Goal: Task Accomplishment & Management: Manage account settings

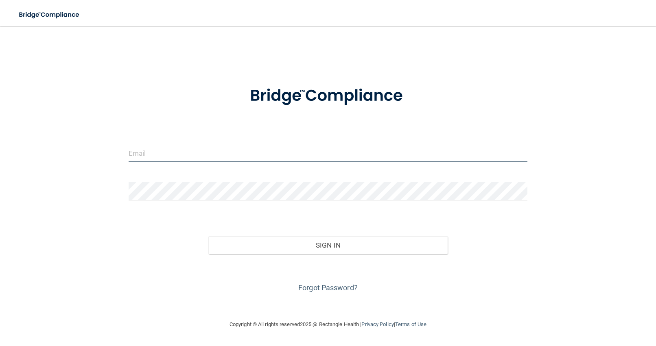
click at [354, 146] on input "email" at bounding box center [328, 153] width 399 height 18
type input "[EMAIL_ADDRESS][DOMAIN_NAME]"
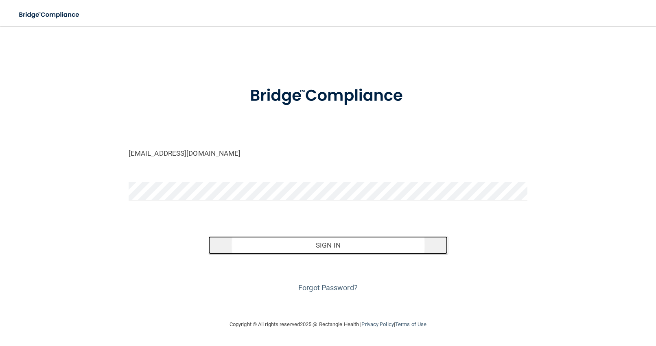
click at [269, 242] on button "Sign In" at bounding box center [327, 245] width 239 height 18
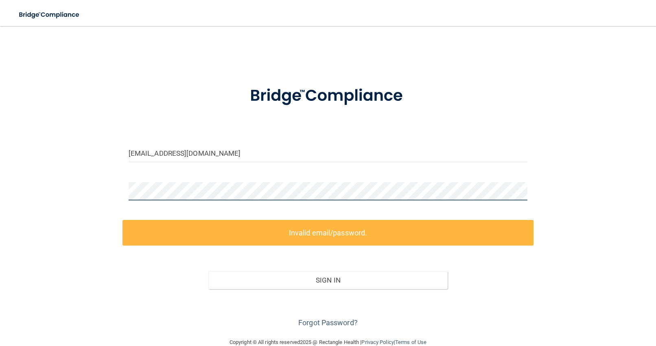
click at [106, 190] on div "[EMAIL_ADDRESS][DOMAIN_NAME] Invalid email/password. You don't have permission …" at bounding box center [327, 181] width 623 height 295
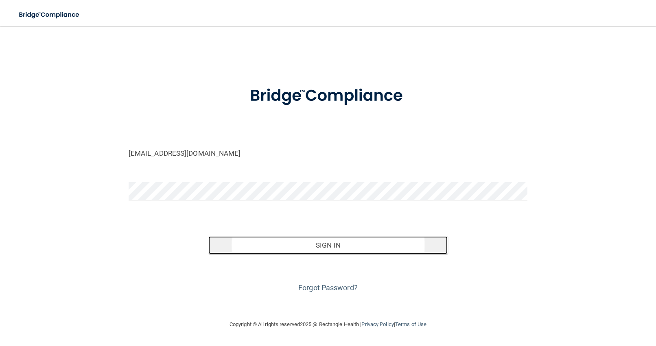
click at [238, 247] on button "Sign In" at bounding box center [327, 245] width 239 height 18
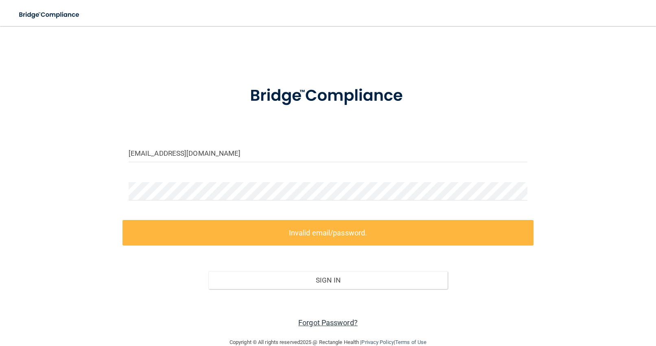
click at [325, 321] on link "Forgot Password?" at bounding box center [327, 322] width 59 height 9
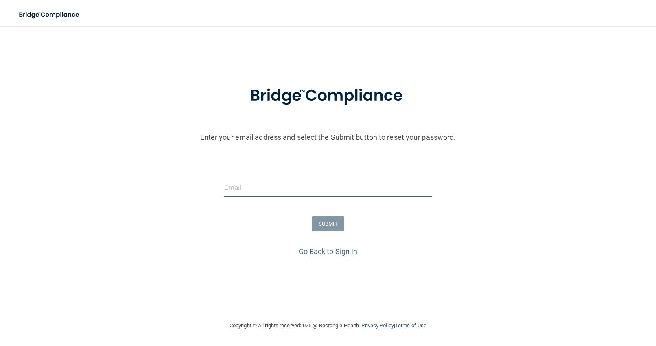
click at [294, 184] on input "email" at bounding box center [328, 188] width 208 height 18
type input "[EMAIL_ADDRESS][DOMAIN_NAME]"
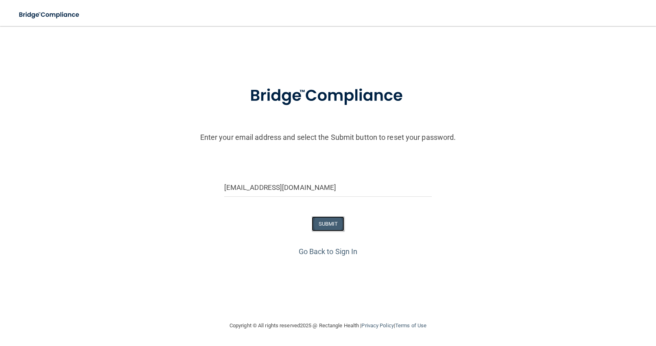
click at [327, 224] on button "SUBMIT" at bounding box center [328, 223] width 33 height 15
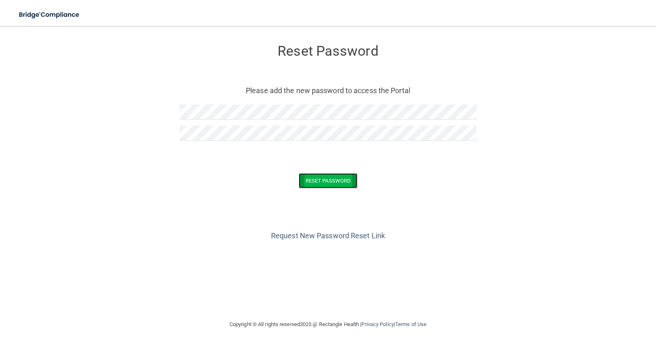
click at [310, 180] on button "Reset Password" at bounding box center [328, 180] width 59 height 15
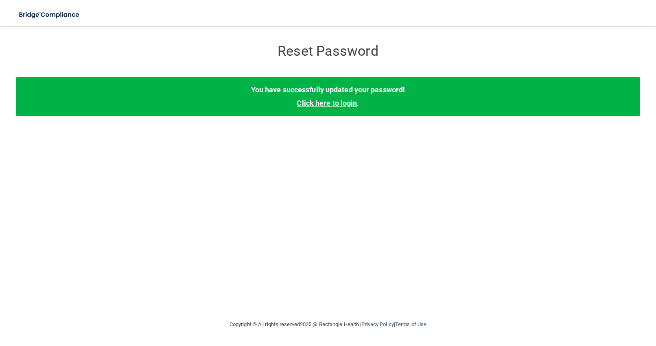
click at [322, 103] on link "Click here to login" at bounding box center [326, 103] width 60 height 9
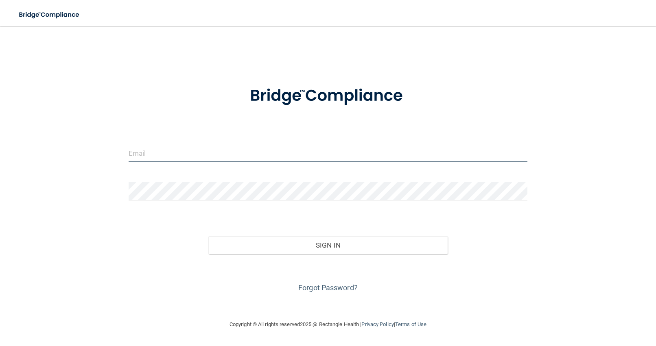
click at [150, 150] on input "email" at bounding box center [328, 153] width 399 height 18
type input "[EMAIL_ADDRESS][DOMAIN_NAME]"
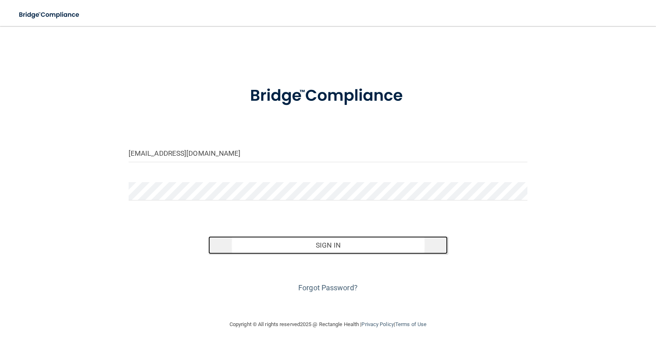
click at [249, 243] on button "Sign In" at bounding box center [327, 245] width 239 height 18
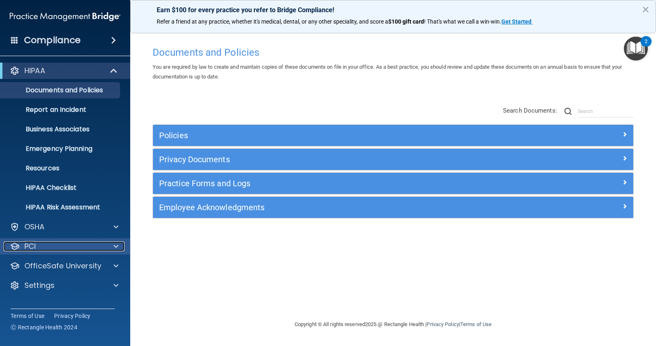
click at [68, 244] on div "PCI" at bounding box center [54, 247] width 101 height 10
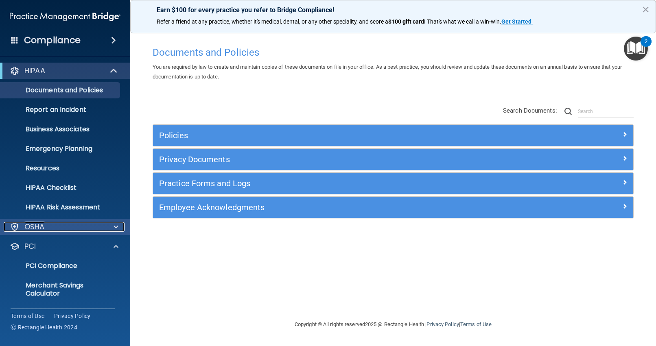
click at [42, 227] on p "OSHA" at bounding box center [34, 227] width 20 height 10
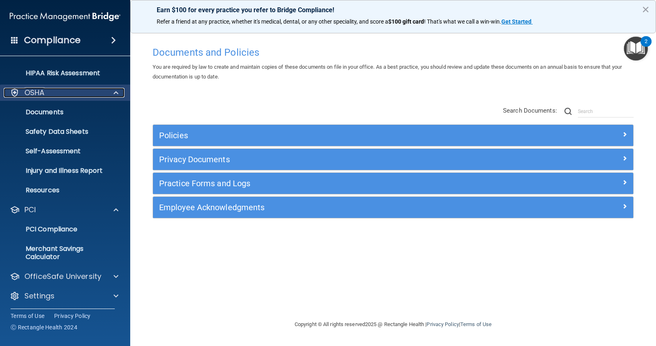
scroll to position [136, 0]
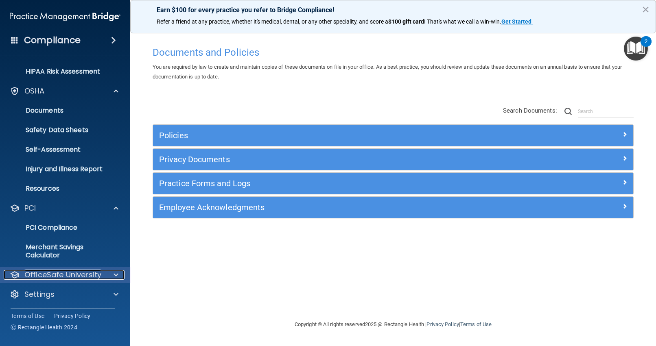
click at [46, 277] on p "OfficeSafe University" at bounding box center [62, 275] width 77 height 10
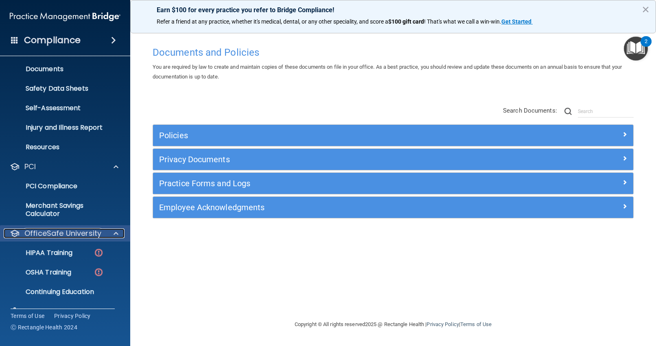
scroll to position [194, 0]
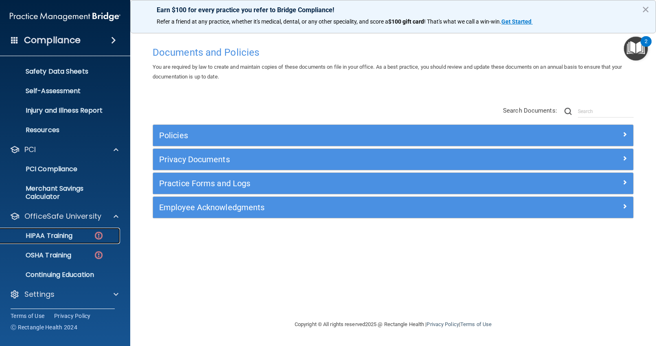
click at [60, 238] on p "HIPAA Training" at bounding box center [38, 236] width 67 height 8
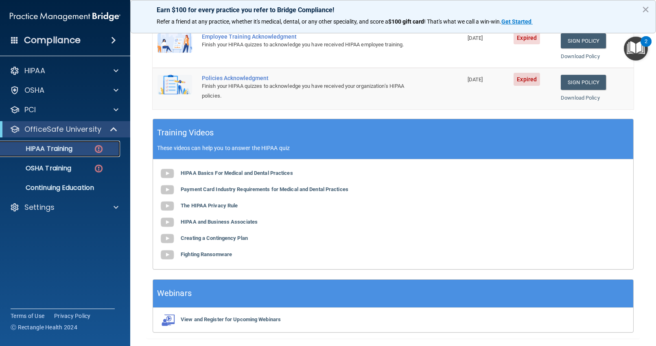
scroll to position [174, 0]
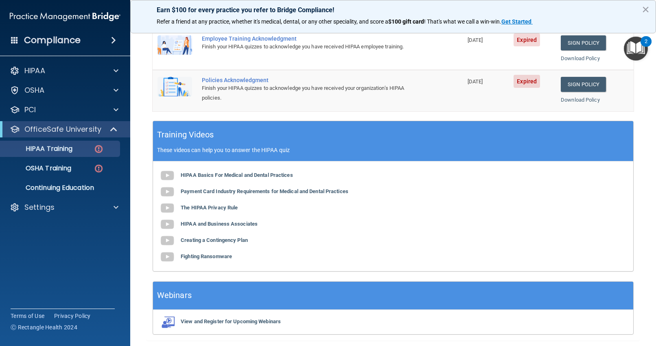
click at [42, 238] on accordion "HIPAA Documents and Policies Report an Incident Business Associates Emergency P…" at bounding box center [65, 149] width 131 height 181
click at [44, 206] on p "Settings" at bounding box center [39, 208] width 30 height 10
click at [51, 227] on p "My Account" at bounding box center [60, 227] width 111 height 8
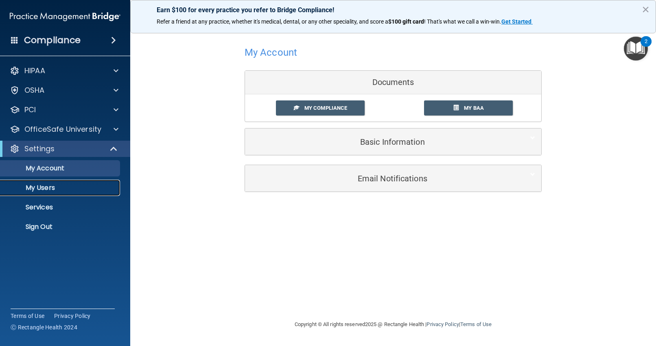
click at [50, 187] on p "My Users" at bounding box center [60, 188] width 111 height 8
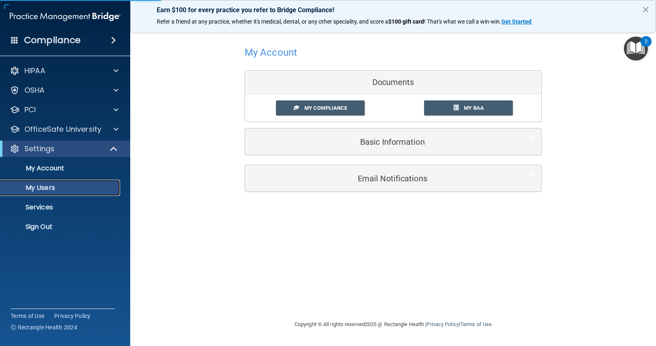
select select "20"
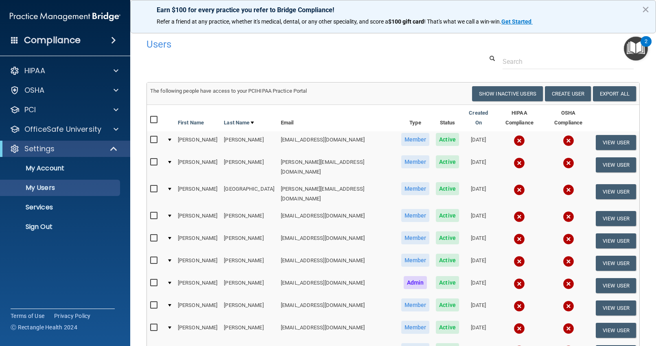
click at [171, 237] on div at bounding box center [169, 238] width 3 height 2
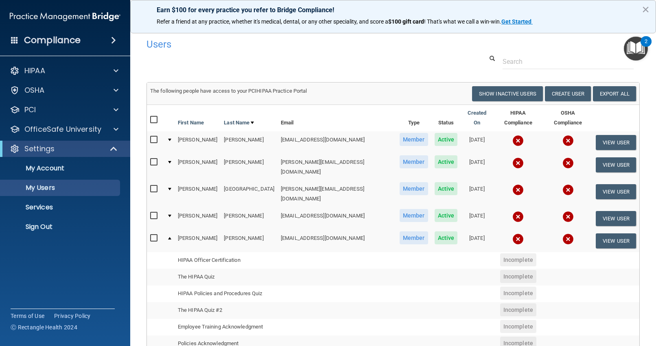
click at [170, 237] on div at bounding box center [169, 238] width 3 height 2
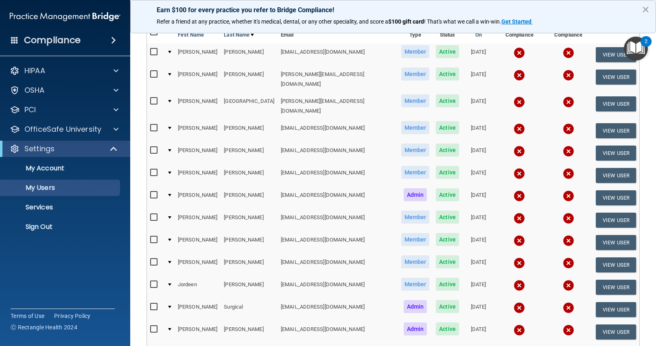
scroll to position [94, 0]
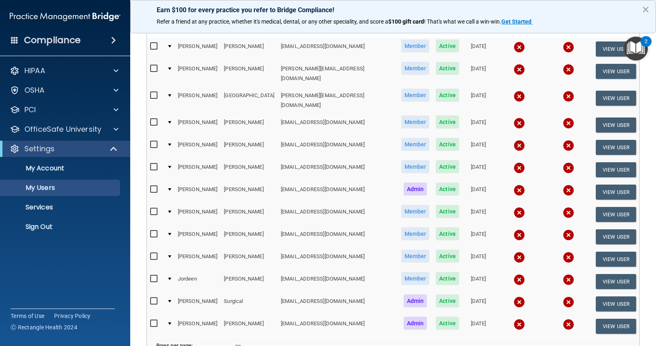
click at [154, 231] on input "checkbox" at bounding box center [154, 234] width 9 height 7
checkbox input "true"
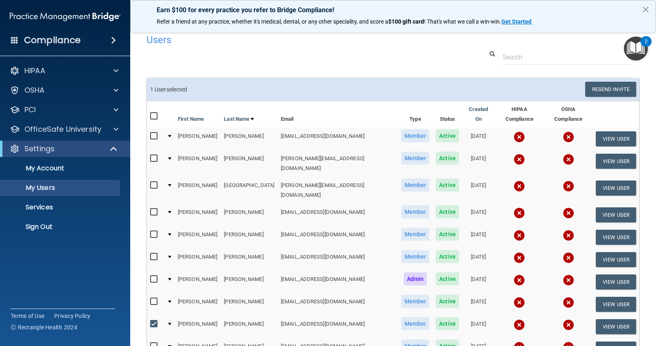
scroll to position [0, 0]
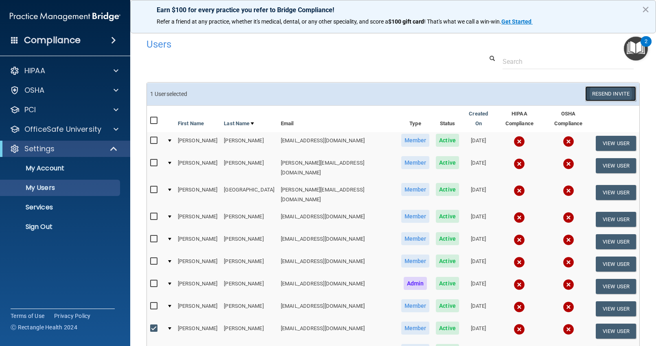
click at [603, 91] on button "Resend Invite" at bounding box center [610, 93] width 51 height 15
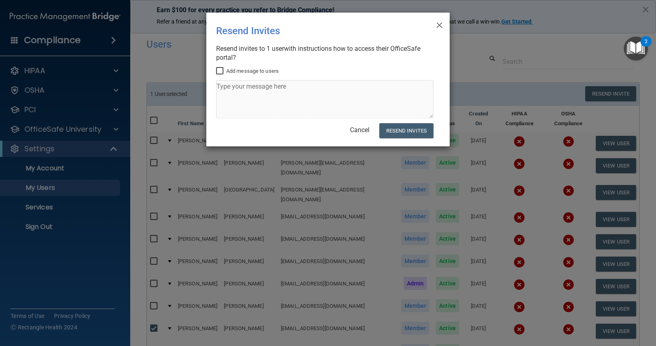
click at [219, 70] on input "Add message to users" at bounding box center [220, 71] width 9 height 7
checkbox input "true"
click at [232, 89] on textarea at bounding box center [324, 99] width 217 height 38
type textarea "please bring your laptop and sign in"
click at [405, 131] on button "Resend Invites" at bounding box center [406, 130] width 54 height 15
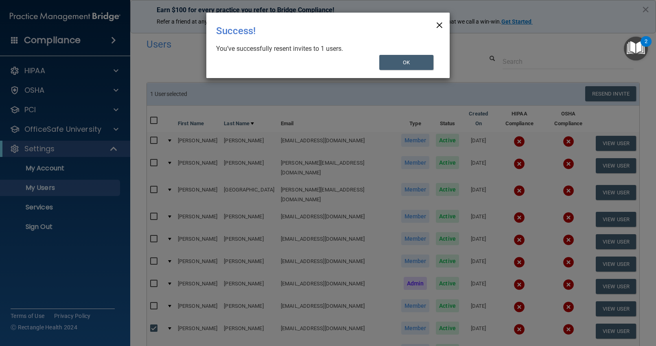
click at [439, 25] on span "×" at bounding box center [439, 24] width 7 height 16
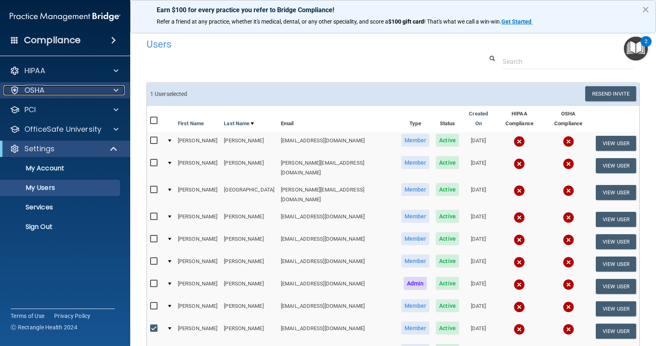
click at [67, 88] on div "OSHA" at bounding box center [54, 90] width 101 height 10
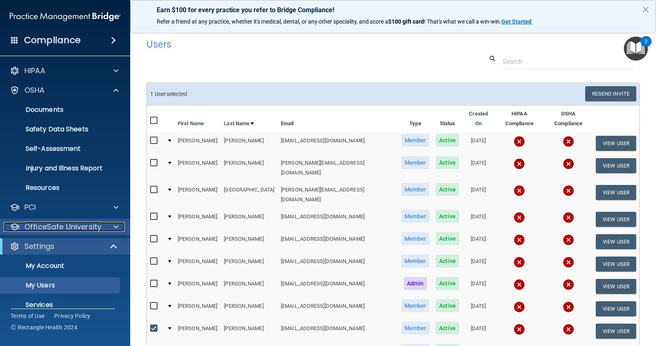
click at [73, 227] on p "OfficeSafe University" at bounding box center [62, 227] width 77 height 10
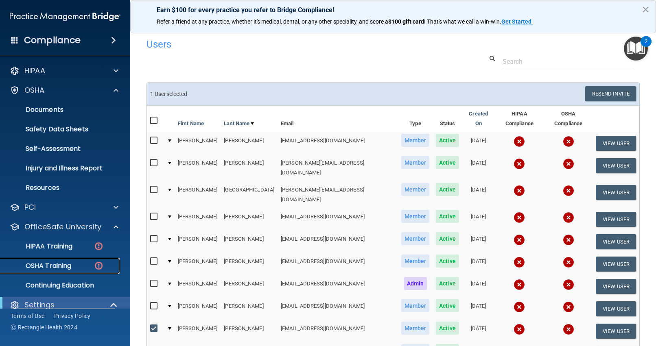
click at [73, 262] on div "OSHA Training" at bounding box center [60, 266] width 111 height 8
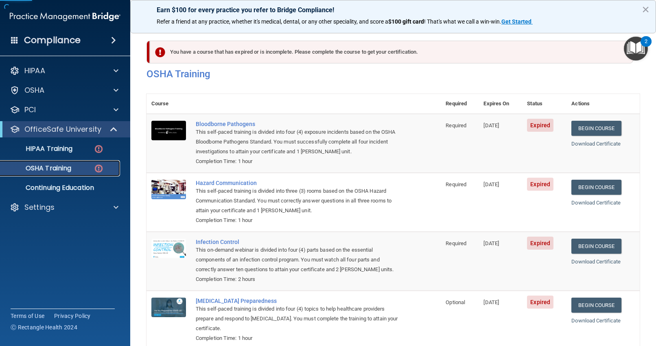
click at [95, 167] on img at bounding box center [99, 168] width 10 height 10
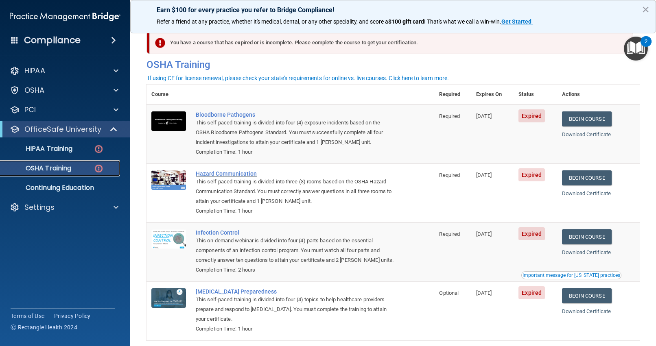
scroll to position [10, 0]
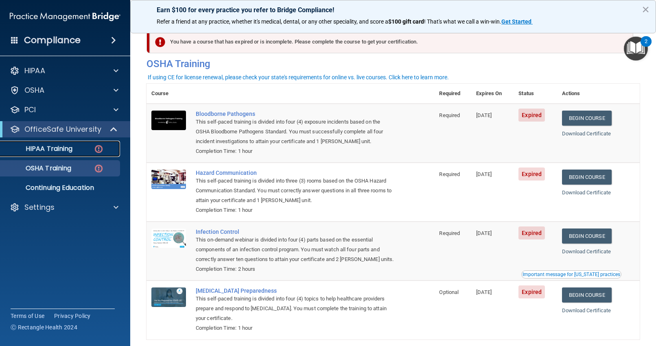
click at [66, 149] on p "HIPAA Training" at bounding box center [38, 149] width 67 height 8
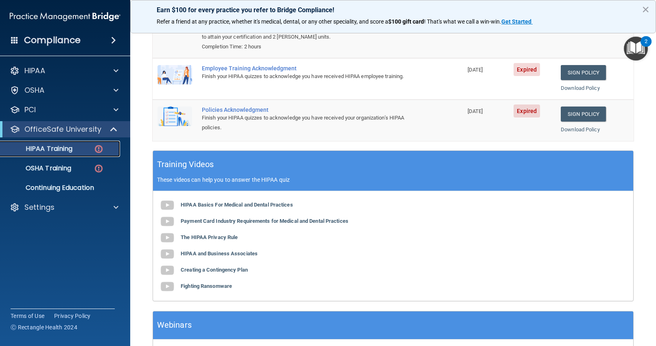
scroll to position [145, 0]
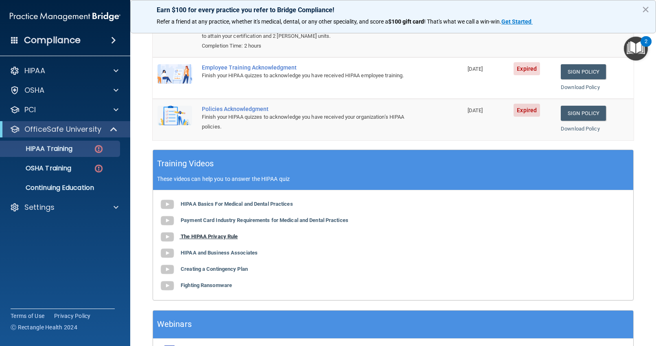
click at [198, 235] on b "The HIPAA Privacy Rule" at bounding box center [209, 236] width 57 height 6
click at [230, 203] on b "HIPAA Basics For Medical and Dental Practices" at bounding box center [237, 204] width 112 height 6
click at [229, 204] on b "HIPAA Basics For Medical and Dental Practices" at bounding box center [237, 204] width 112 height 6
click at [257, 218] on b "Payment Card Industry Requirements for Medical and Dental Practices" at bounding box center [265, 220] width 168 height 6
click at [219, 235] on b "The HIPAA Privacy Rule" at bounding box center [209, 236] width 57 height 6
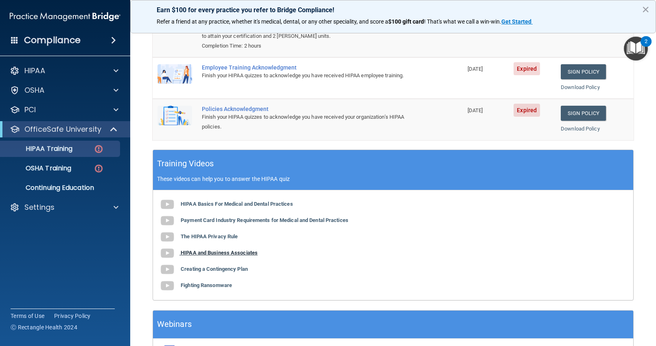
click at [193, 253] on b "HIPAA and Business Associates" at bounding box center [219, 253] width 77 height 6
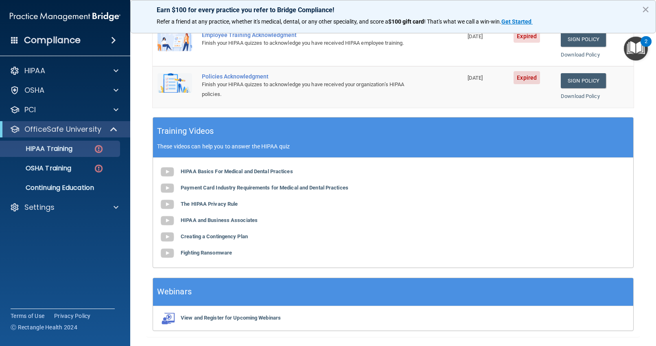
scroll to position [201, 0]
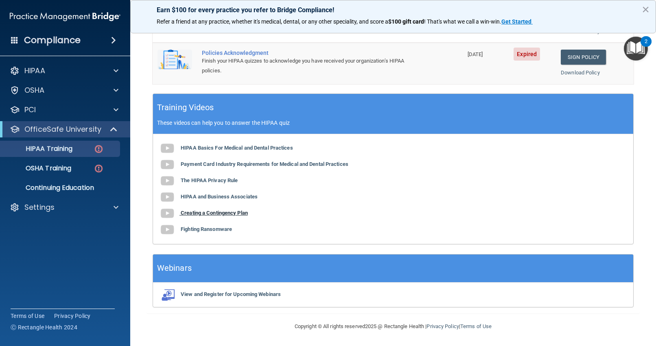
click at [204, 211] on b "Creating a Contingency Plan" at bounding box center [214, 213] width 67 height 6
click at [204, 229] on b "Fighting Ransomware" at bounding box center [206, 229] width 51 height 6
click at [31, 109] on p "PCI" at bounding box center [29, 110] width 11 height 10
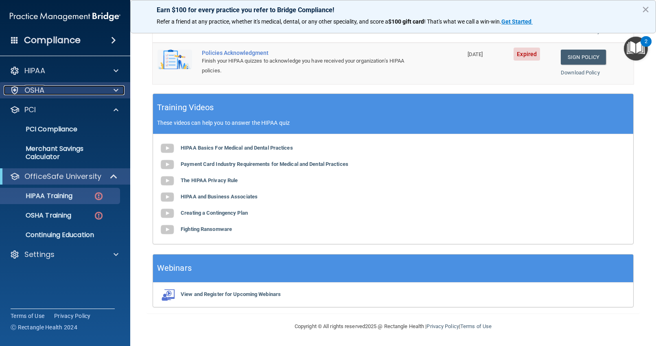
click at [41, 90] on p "OSHA" at bounding box center [34, 90] width 20 height 10
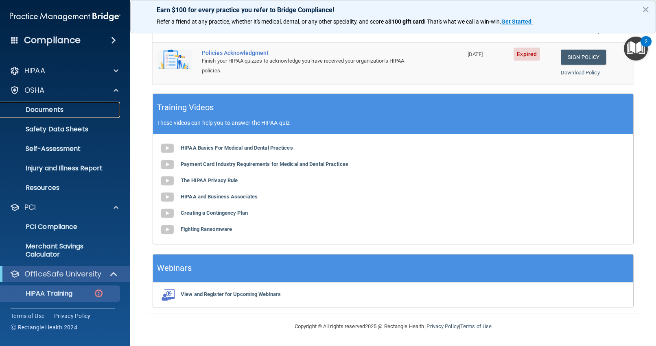
click at [46, 109] on p "Documents" at bounding box center [60, 110] width 111 height 8
